Goal: Find contact information: Find contact information

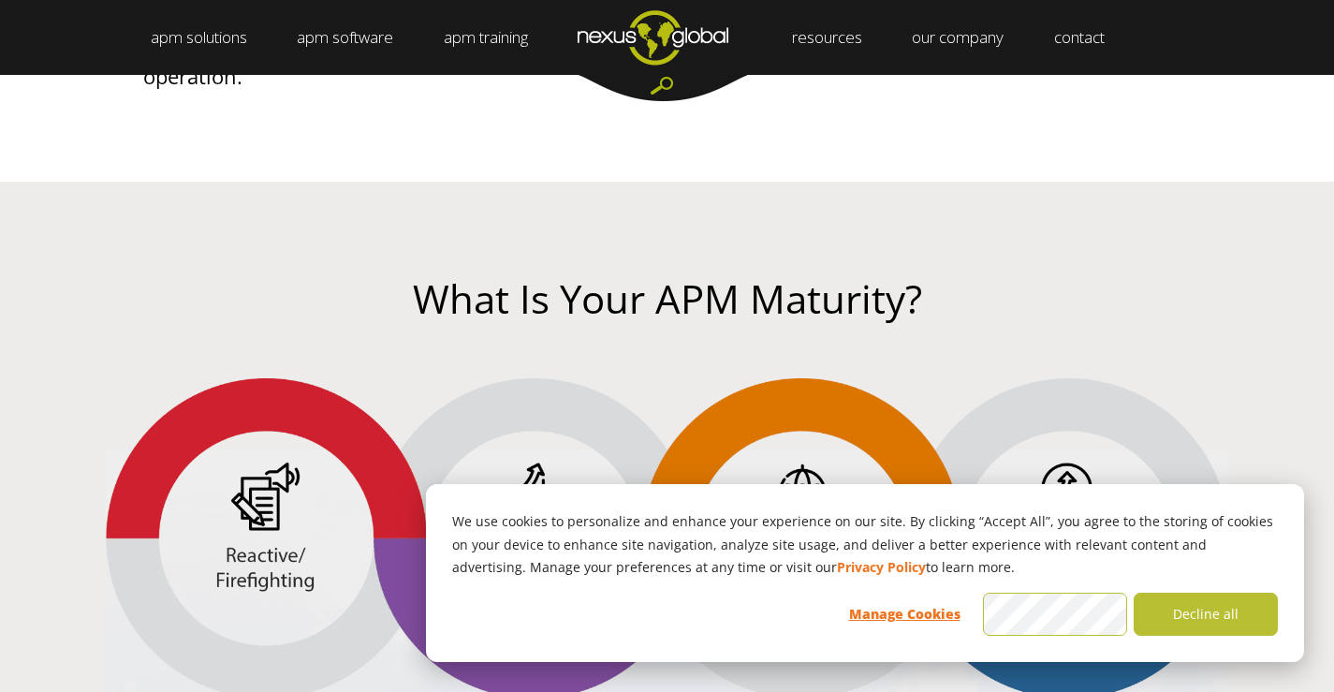
scroll to position [3630, 0]
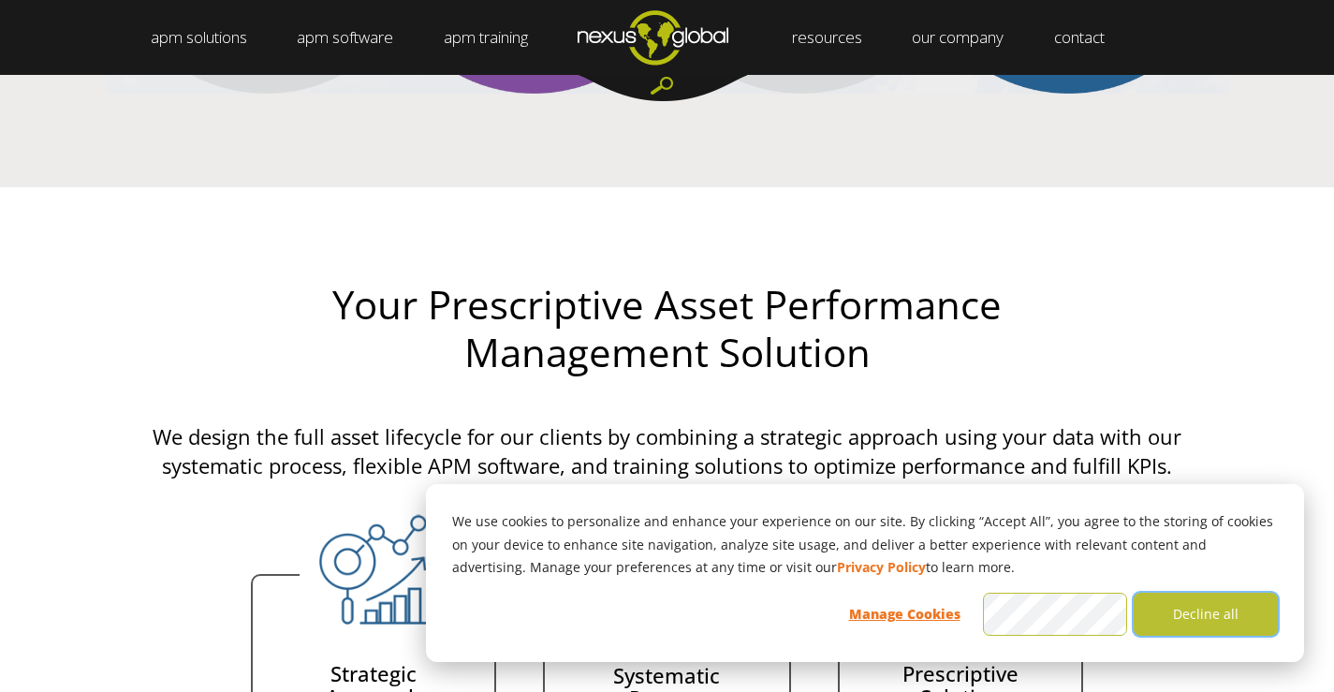
click at [1269, 609] on button "Decline all" at bounding box center [1206, 614] width 144 height 43
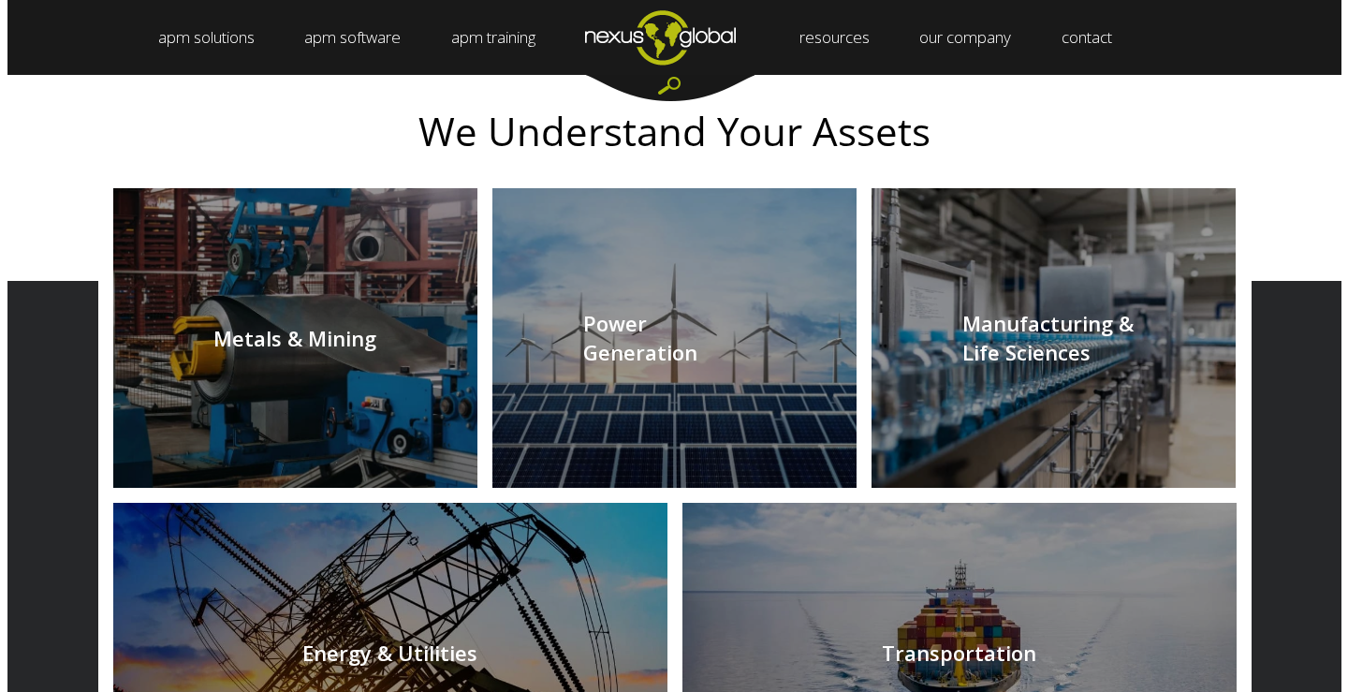
scroll to position [606, 0]
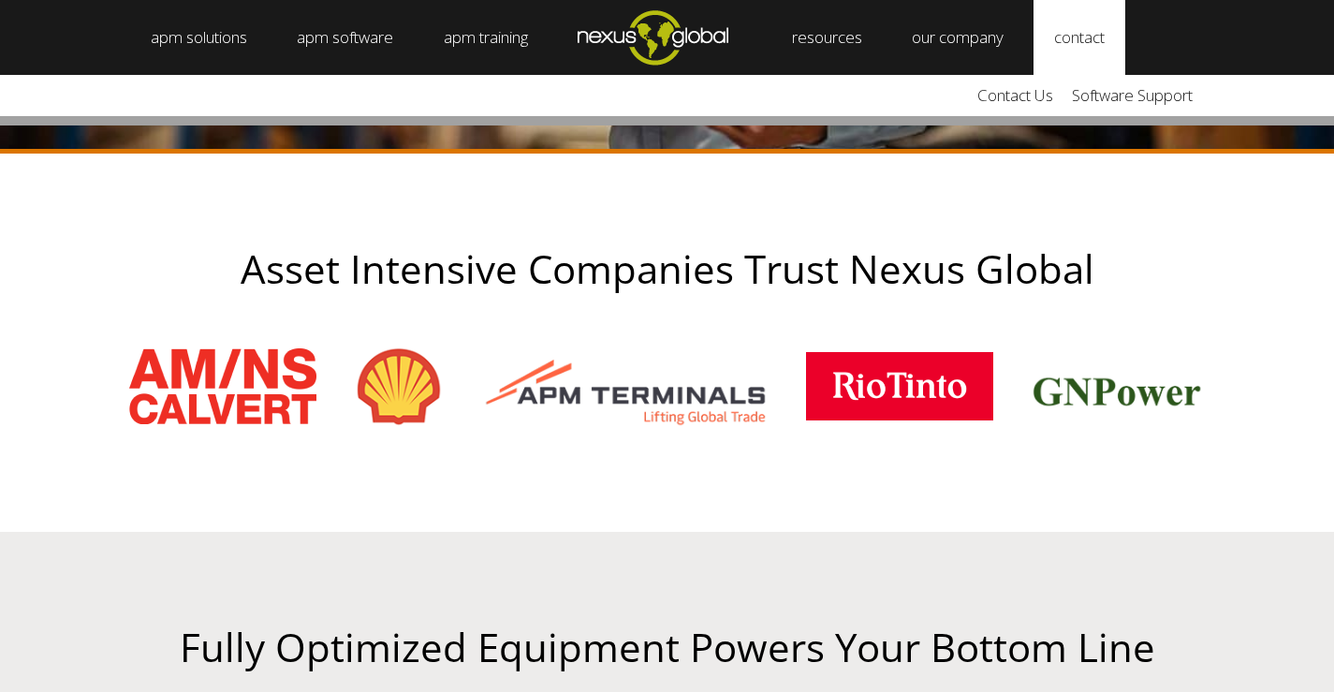
click at [1100, 35] on link "contact" at bounding box center [1080, 37] width 92 height 75
